Goal: Task Accomplishment & Management: Use online tool/utility

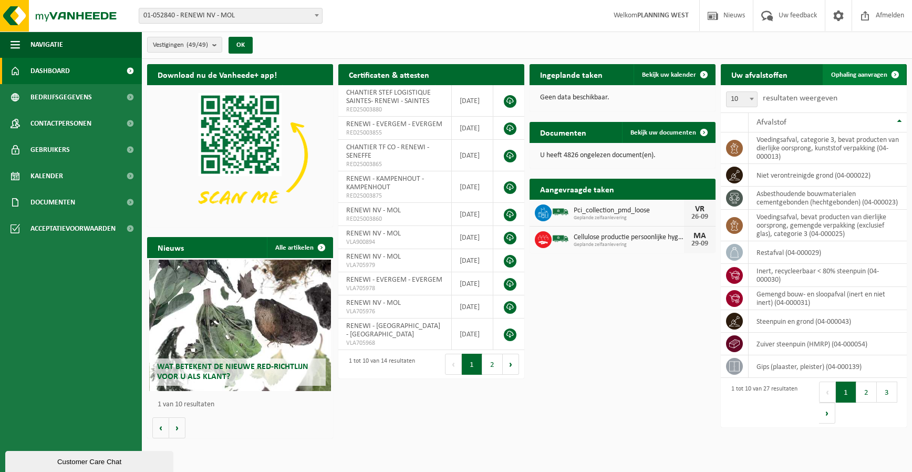
click at [866, 74] on span "Ophaling aanvragen" at bounding box center [859, 74] width 56 height 7
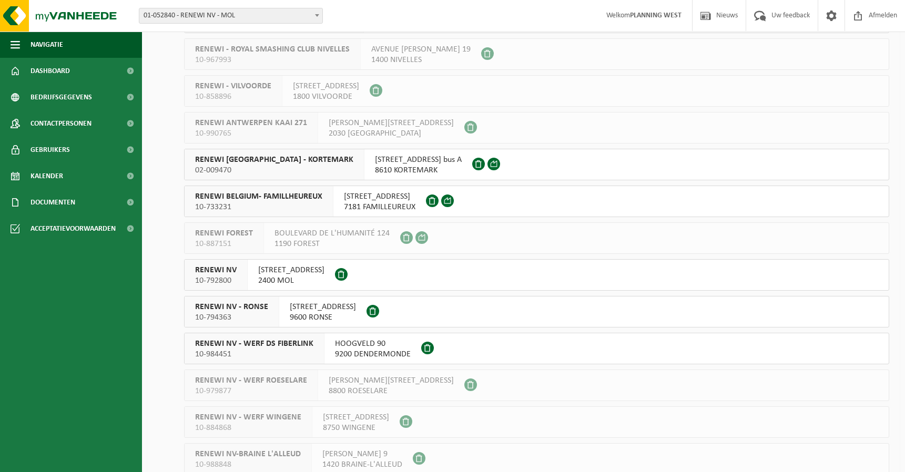
scroll to position [1314, 0]
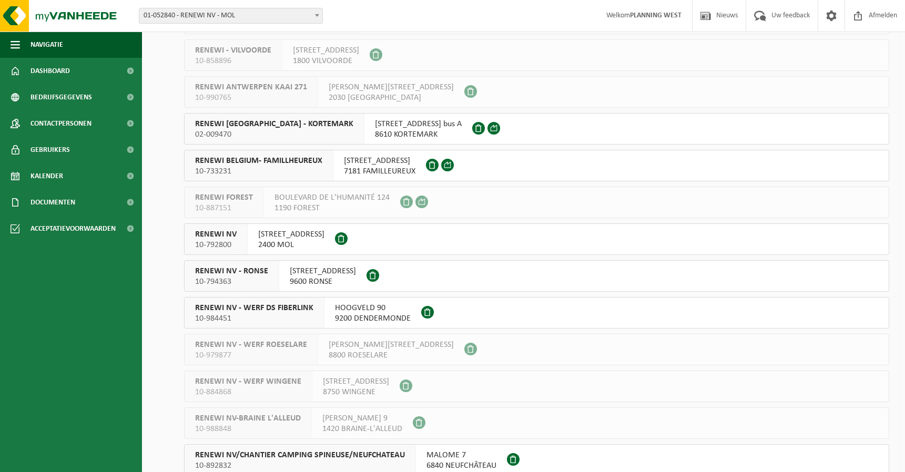
click at [220, 243] on span "10-792800" at bounding box center [216, 245] width 42 height 11
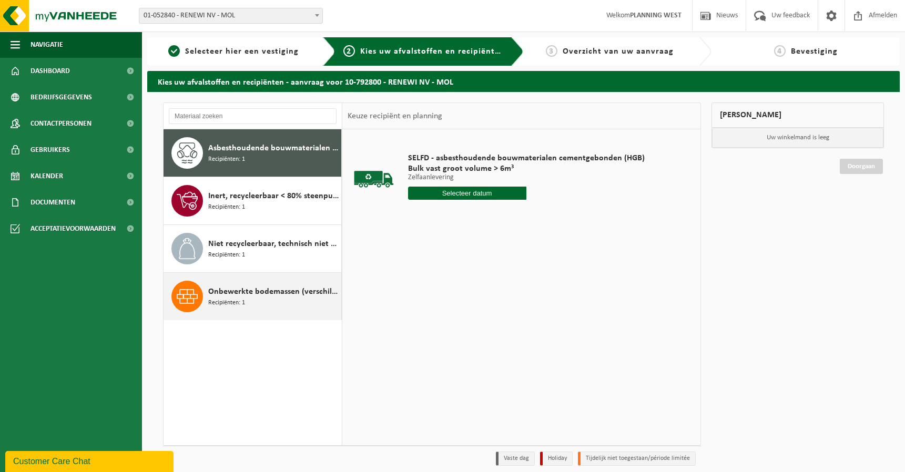
click at [242, 298] on span "Recipiënten: 1" at bounding box center [226, 303] width 37 height 10
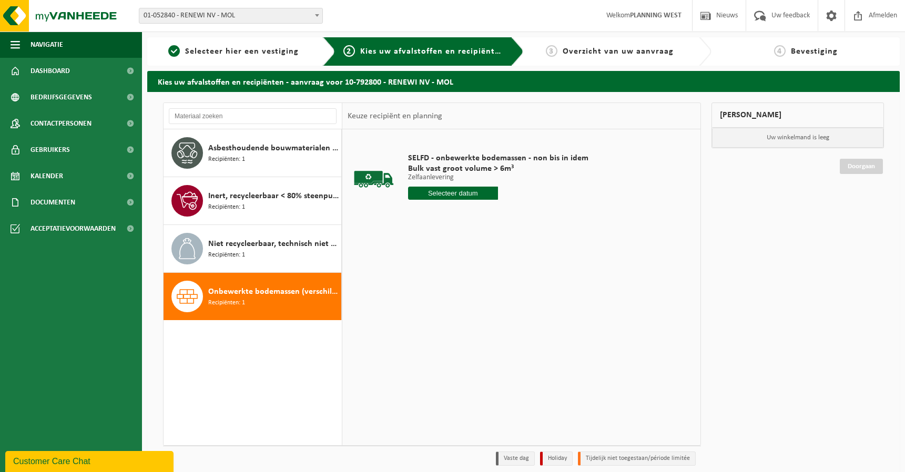
click at [434, 192] on input "text" at bounding box center [453, 193] width 90 height 13
click at [413, 324] on div "29" at bounding box center [417, 320] width 18 height 17
type input "Van 2025-09-29"
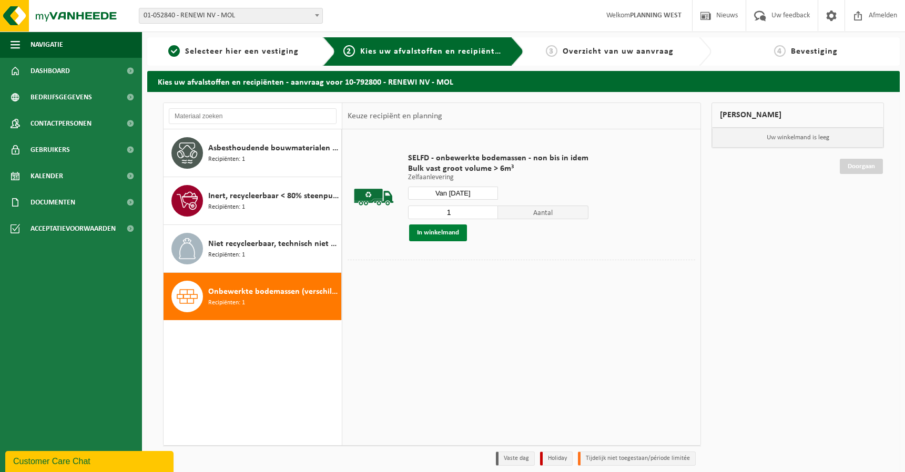
click at [440, 233] on button "In winkelmand" at bounding box center [438, 232] width 58 height 17
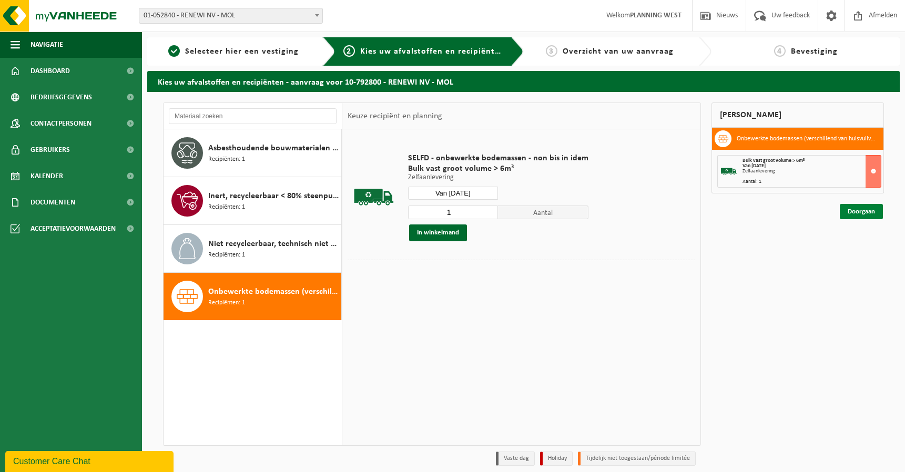
click at [861, 206] on link "Doorgaan" at bounding box center [860, 211] width 43 height 15
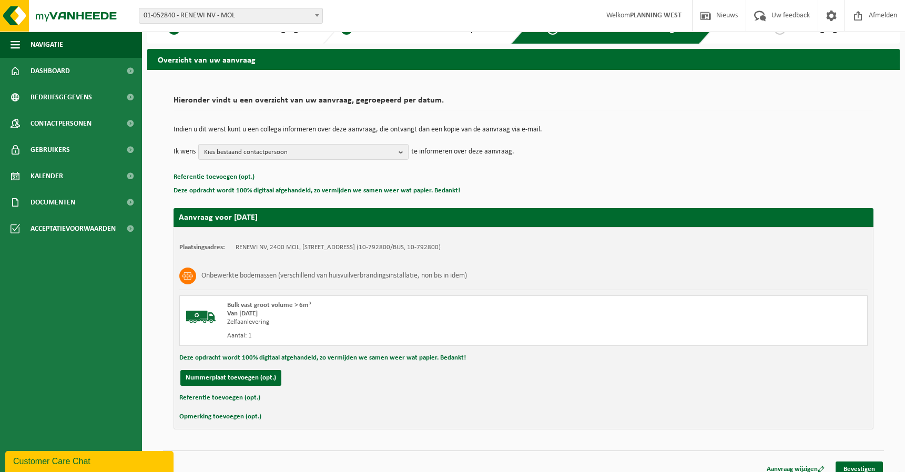
scroll to position [33, 0]
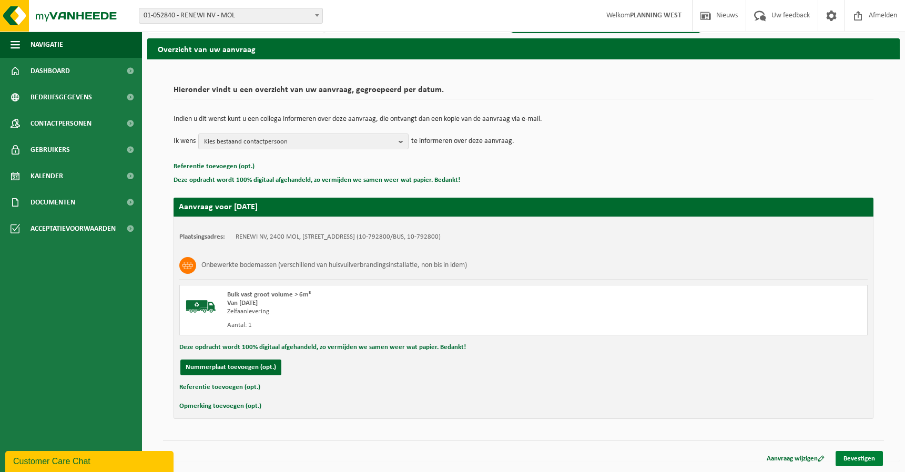
click at [872, 458] on link "Bevestigen" at bounding box center [858, 458] width 47 height 15
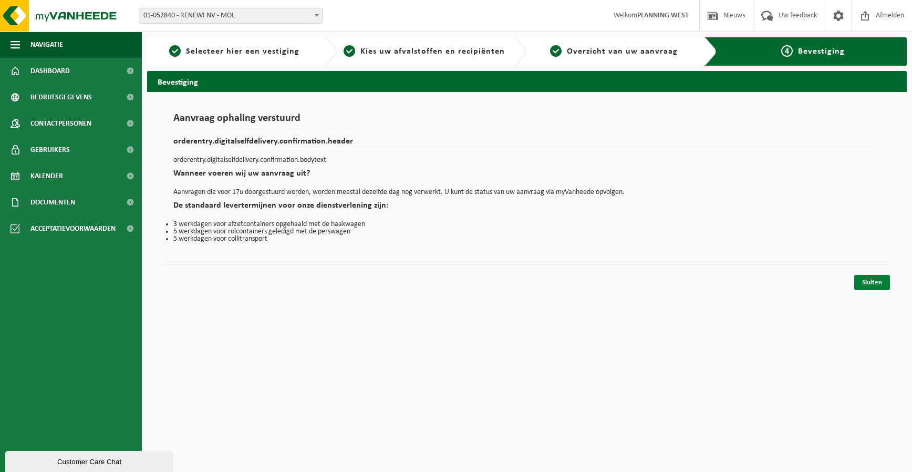
click at [880, 284] on link "Sluiten" at bounding box center [873, 282] width 36 height 15
